Goal: Task Accomplishment & Management: Complete application form

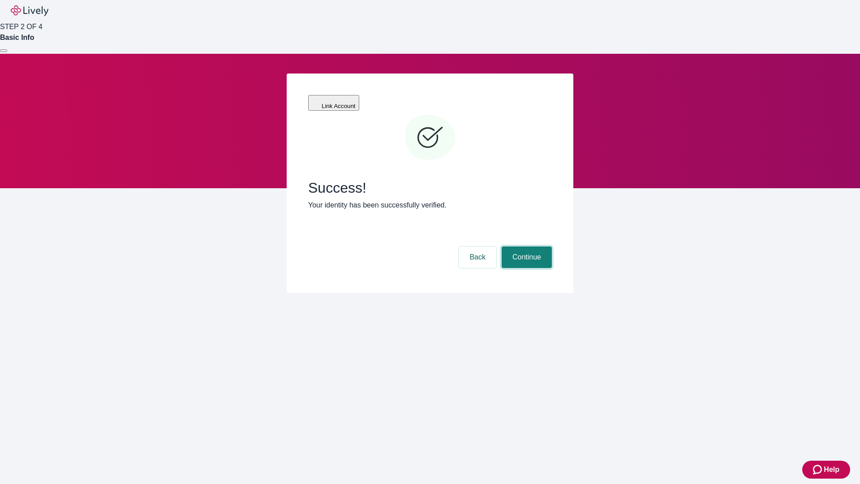
click at [525, 246] on button "Continue" at bounding box center [527, 256] width 50 height 21
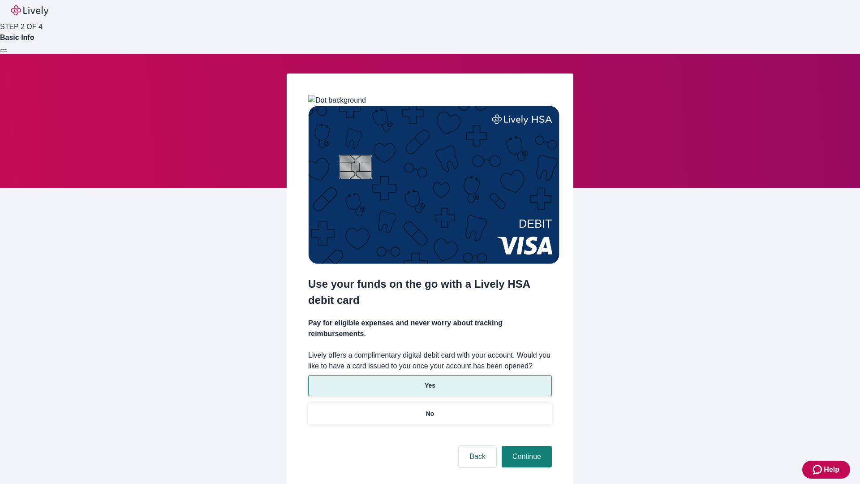
click at [429, 381] on p "Yes" at bounding box center [430, 385] width 11 height 9
click at [525, 446] on button "Continue" at bounding box center [527, 456] width 50 height 21
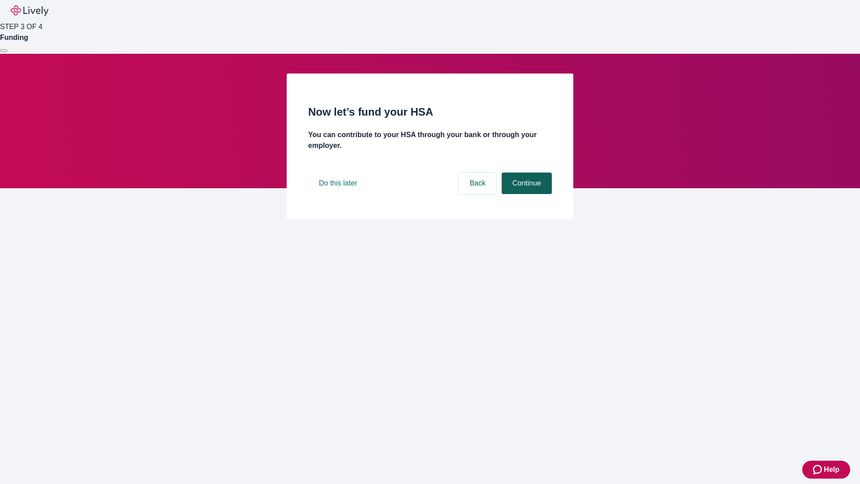
click at [525, 194] on button "Continue" at bounding box center [527, 182] width 50 height 21
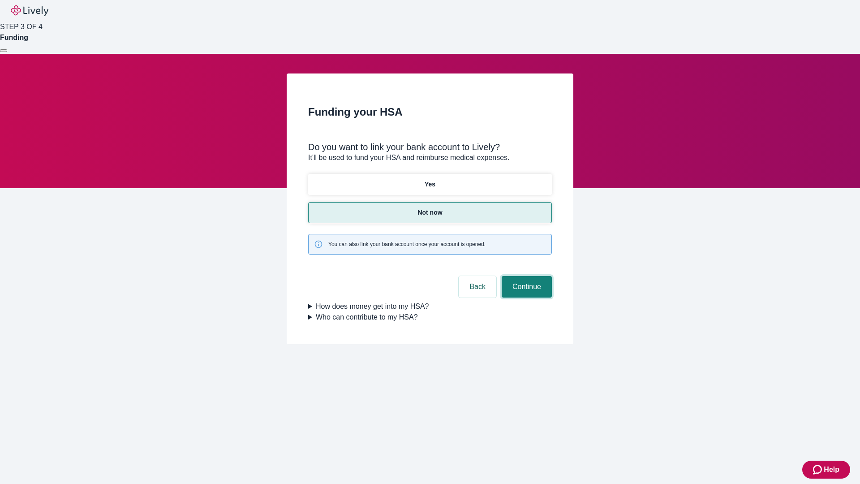
click at [525, 276] on button "Continue" at bounding box center [527, 286] width 50 height 21
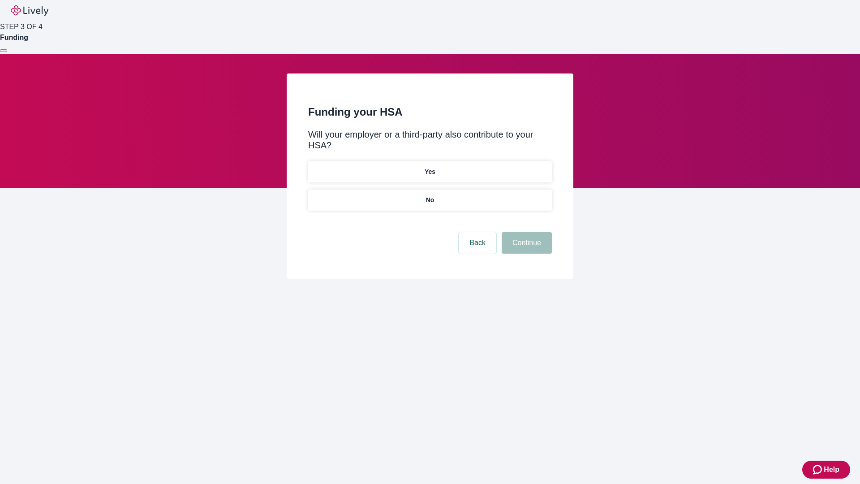
click at [429, 195] on p "No" at bounding box center [430, 199] width 9 height 9
click at [525, 232] on button "Continue" at bounding box center [527, 242] width 50 height 21
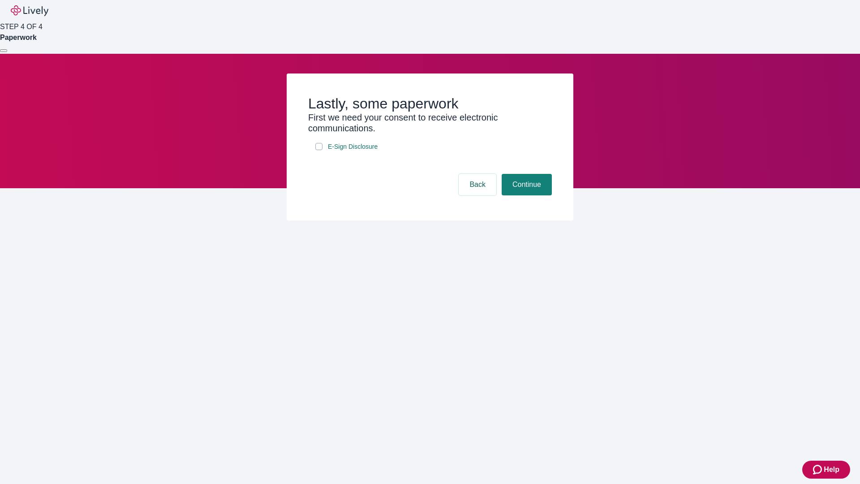
click at [319, 150] on input "E-Sign Disclosure" at bounding box center [318, 146] width 7 height 7
checkbox input "true"
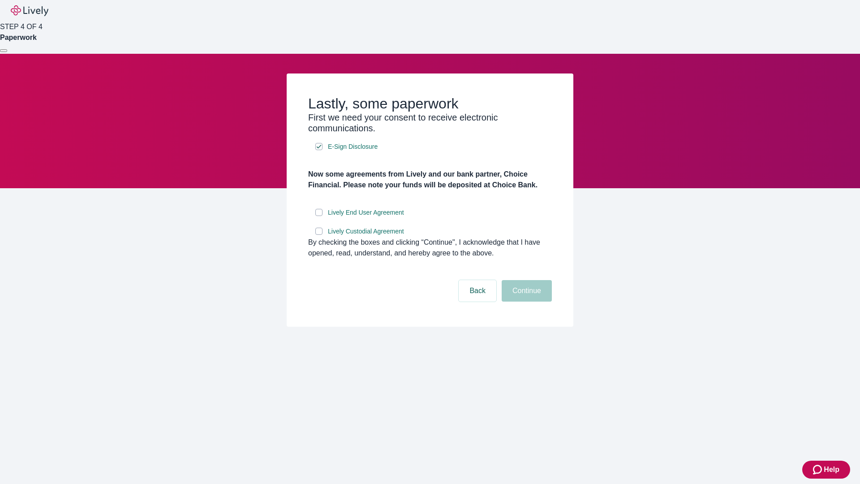
click at [319, 216] on input "Lively End User Agreement" at bounding box center [318, 212] width 7 height 7
checkbox input "true"
click at [319, 235] on input "Lively Custodial Agreement" at bounding box center [318, 230] width 7 height 7
checkbox input "true"
click at [525, 301] on button "Continue" at bounding box center [527, 290] width 50 height 21
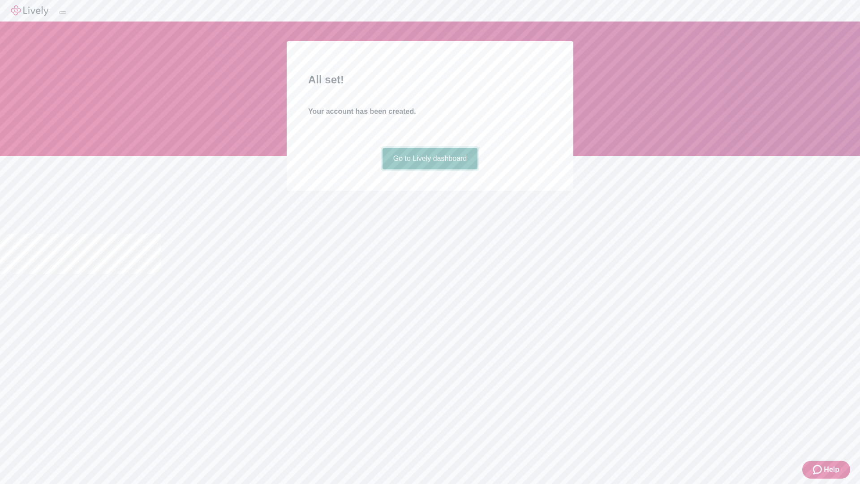
click at [429, 169] on link "Go to Lively dashboard" at bounding box center [429, 158] width 95 height 21
